Goal: Register for event/course

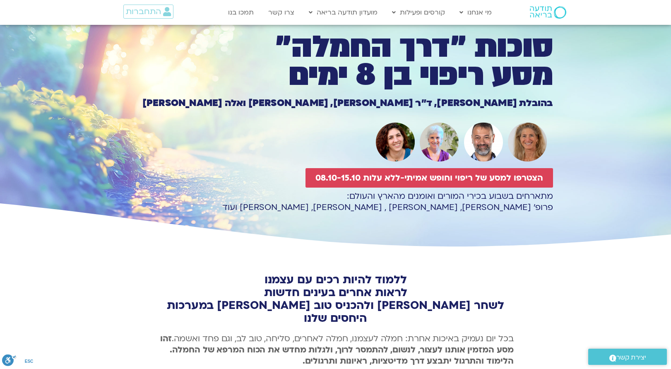
scroll to position [9, 0]
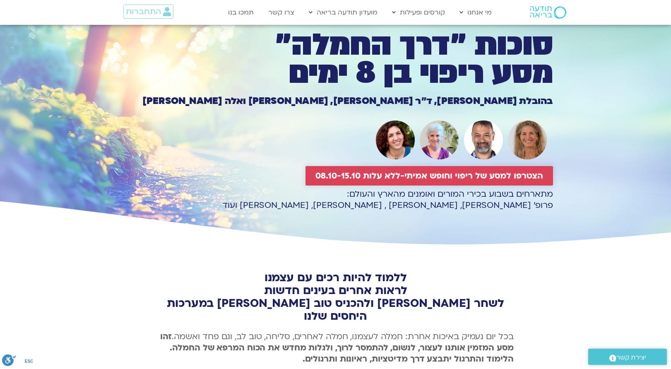
click at [401, 177] on span "הצטרפו למסע של ריפוי וחופש אמיתי-ללא עלות 08.10-15.10" at bounding box center [429, 176] width 228 height 10
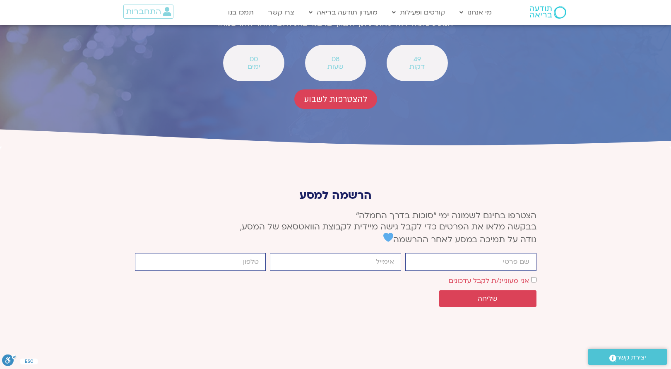
scroll to position [3048, 0]
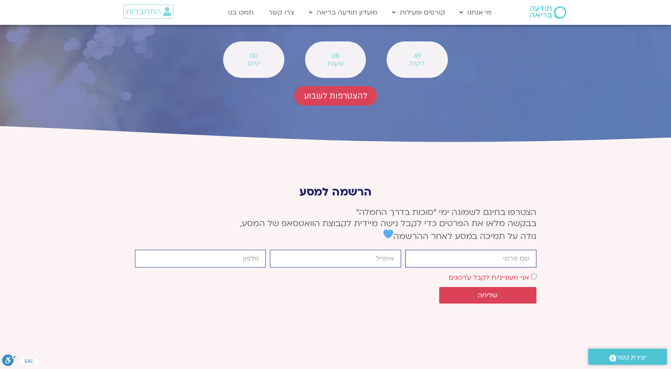
click at [501, 249] on input "firstname" at bounding box center [470, 258] width 131 height 18
type input "[PERSON_NAME]"
type input "[PERSON_NAME][EMAIL_ADDRESS][PERSON_NAME][DOMAIN_NAME]"
type input "0544695304"
click at [536, 271] on div "אישור דיוור אני מעוניינ/ת לקבל עדכונים" at bounding box center [335, 276] width 405 height 11
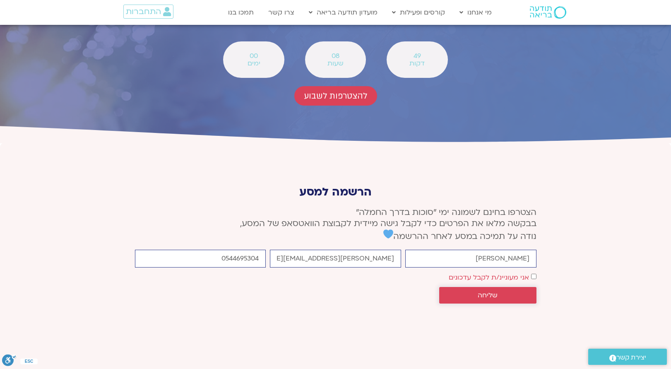
click at [502, 291] on span "שליחה" at bounding box center [487, 294] width 77 height 7
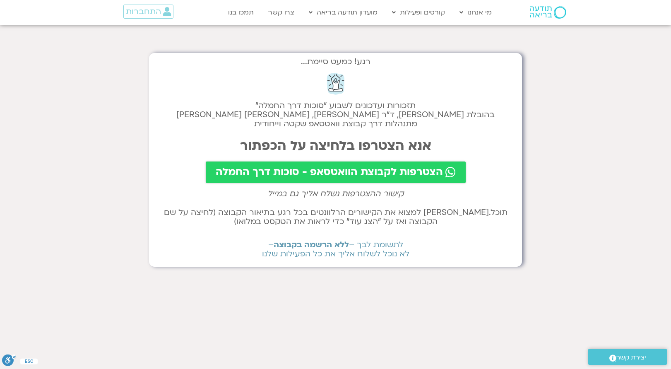
click at [339, 173] on span "הצטרפות לקבוצת הוואטסאפ - סוכות דרך החמלה" at bounding box center [329, 172] width 227 height 12
